Goal: Find specific page/section: Find specific page/section

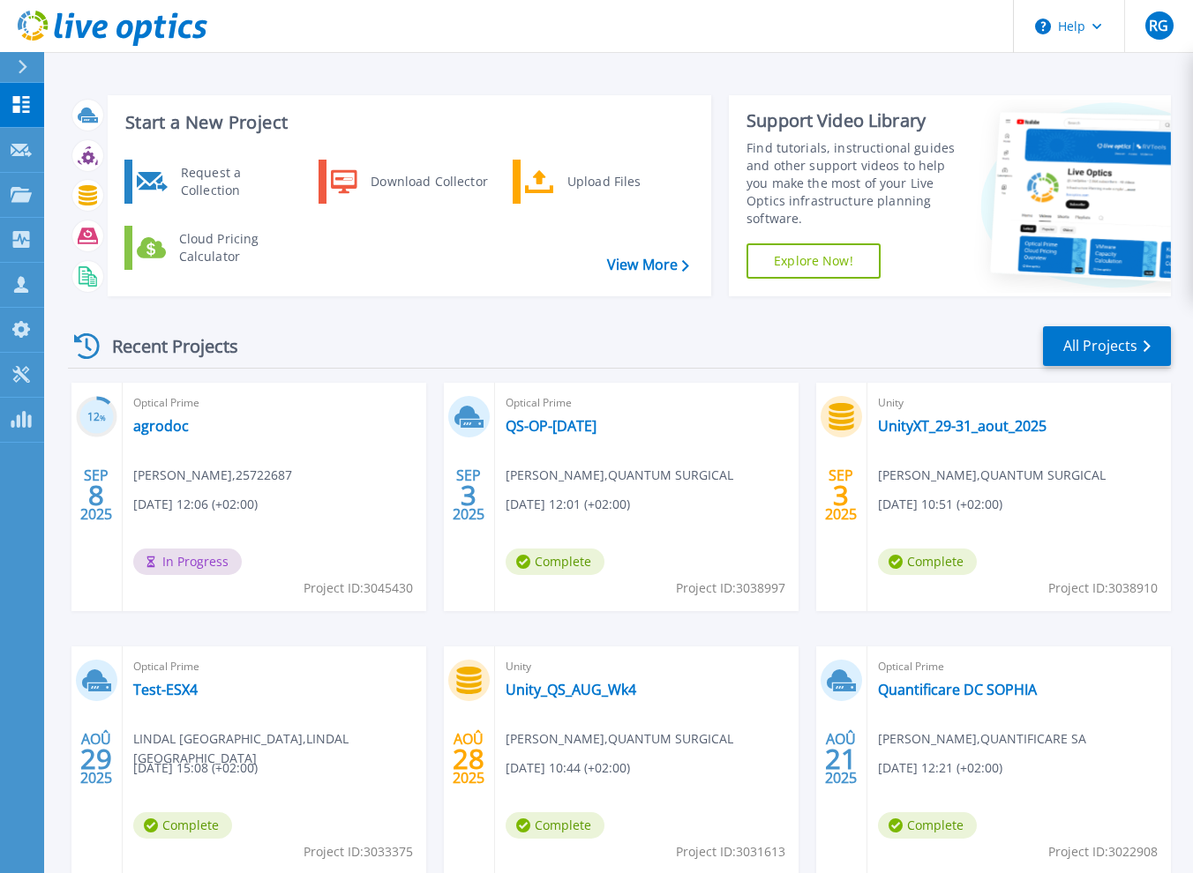
click at [649, 329] on div "Recent Projects All Projects" at bounding box center [619, 347] width 1103 height 44
click at [714, 319] on div "Recent Projects All Projects 12 % [DATE] Optical Prime agrodoc [PERSON_NAME] , …" at bounding box center [619, 618] width 1103 height 614
click at [770, 326] on div "Recent Projects All Projects" at bounding box center [619, 347] width 1103 height 44
click at [713, 325] on div "Recent Projects All Projects" at bounding box center [619, 347] width 1103 height 44
click at [611, 329] on div "Recent Projects All Projects" at bounding box center [619, 347] width 1103 height 44
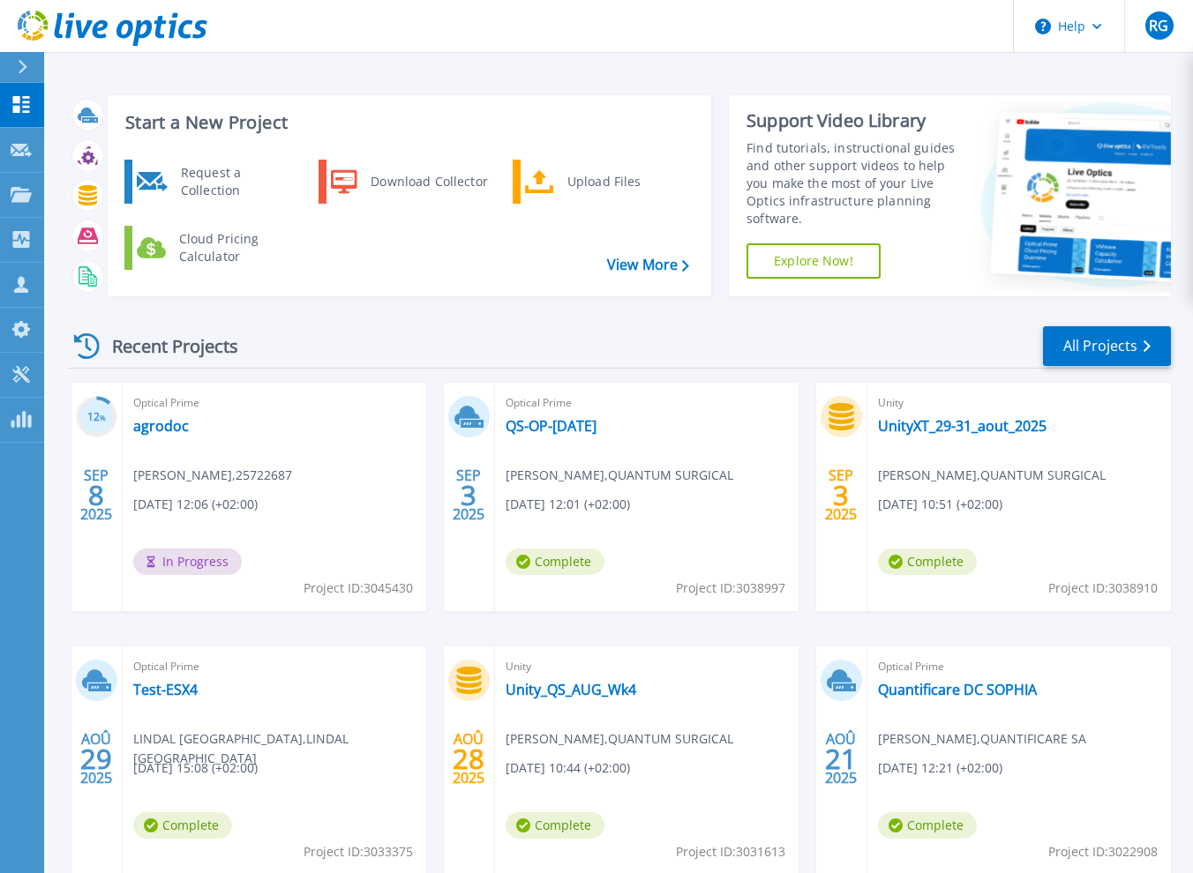
click at [413, 341] on div "Recent Projects All Projects" at bounding box center [619, 347] width 1103 height 44
drag, startPoint x: 245, startPoint y: 347, endPoint x: 235, endPoint y: 352, distance: 11.8
click at [235, 352] on div "Recent Projects" at bounding box center [165, 346] width 194 height 43
drag, startPoint x: 235, startPoint y: 352, endPoint x: 395, endPoint y: 341, distance: 161.0
click at [395, 341] on div "Recent Projects All Projects" at bounding box center [619, 347] width 1103 height 44
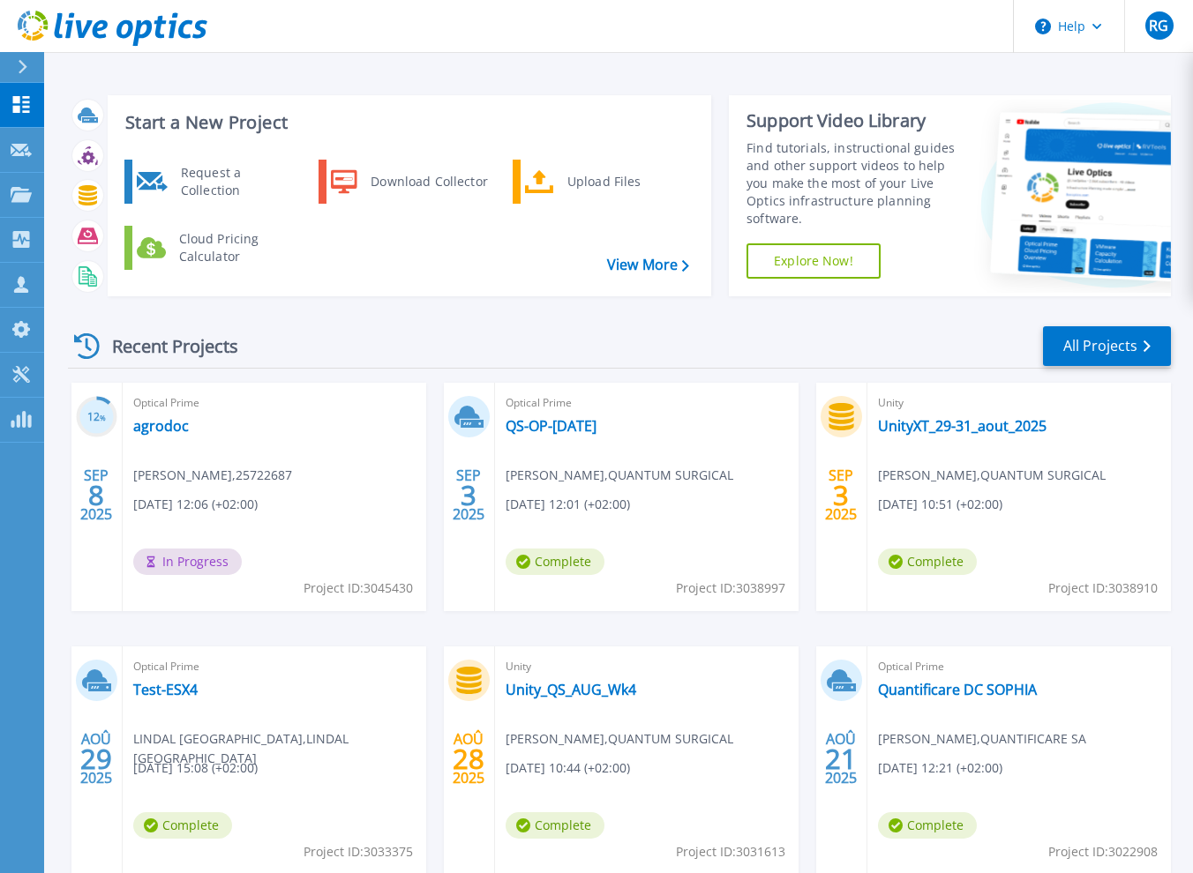
drag, startPoint x: 111, startPoint y: 348, endPoint x: 238, endPoint y: 348, distance: 127.0
click at [238, 348] on div "Recent Projects" at bounding box center [165, 346] width 194 height 43
click at [236, 349] on div "Recent Projects" at bounding box center [165, 346] width 194 height 43
drag, startPoint x: 236, startPoint y: 349, endPoint x: 416, endPoint y: 336, distance: 180.5
click at [416, 336] on div "Recent Projects All Projects" at bounding box center [619, 347] width 1103 height 44
